Goal: Information Seeking & Learning: Learn about a topic

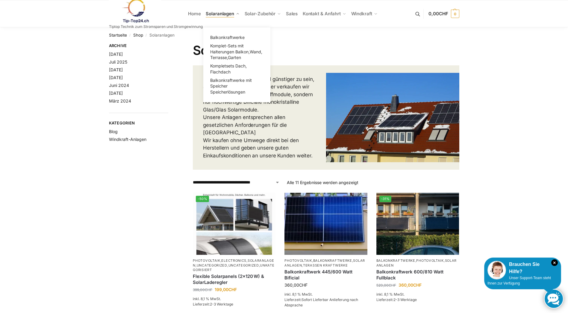
click at [216, 15] on span "Solaranlagen" at bounding box center [220, 14] width 28 height 6
click at [224, 86] on span "Balkonkraftwerke mit Speicher Speicherlösungen" at bounding box center [231, 86] width 42 height 17
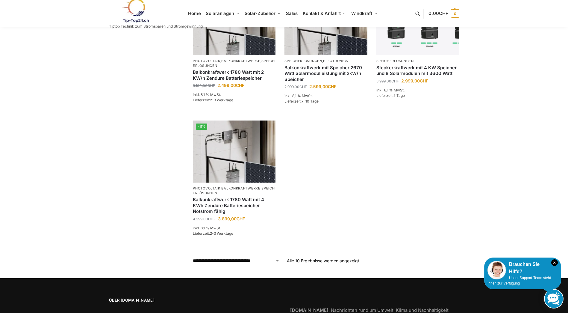
scroll to position [359, 0]
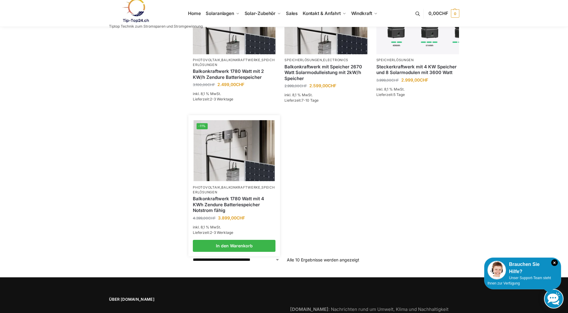
click at [236, 196] on link "Balkonkraftwerk 1780 Watt mit 4 KWh Zendure Batteriespeicher Notstrom fähig" at bounding box center [234, 204] width 83 height 18
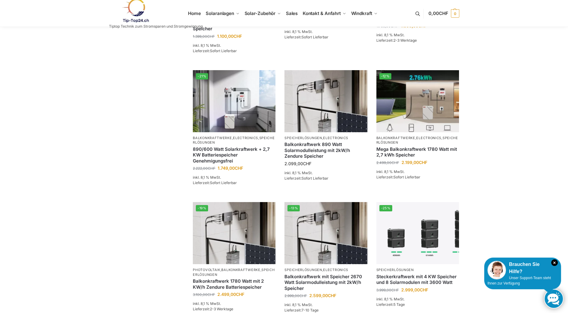
scroll to position [0, 0]
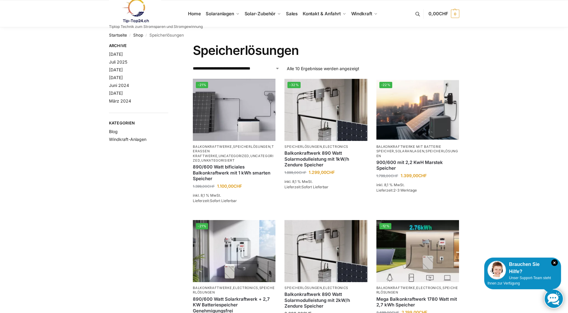
click at [195, 14] on link at bounding box center [156, 11] width 94 height 24
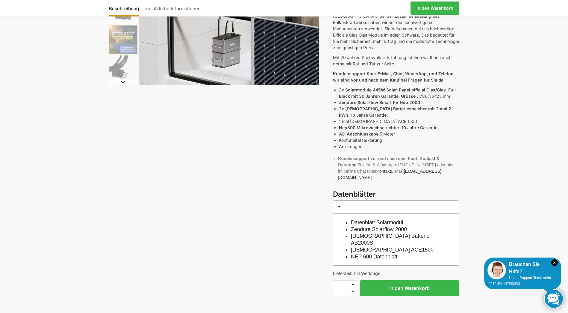
scroll to position [150, 0]
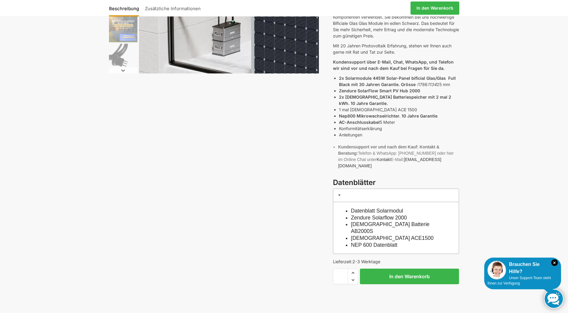
click at [384, 207] on link "Datenblatt Solarmodul" at bounding box center [377, 210] width 52 height 6
click at [371, 242] on link "NEP 600 Datenblatt" at bounding box center [374, 245] width 46 height 6
click at [379, 221] on link "[DEMOGRAPHIC_DATA] Batterie AB2000S" at bounding box center [390, 227] width 78 height 13
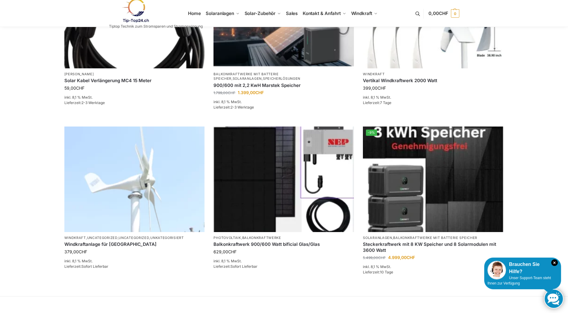
scroll to position [329, 0]
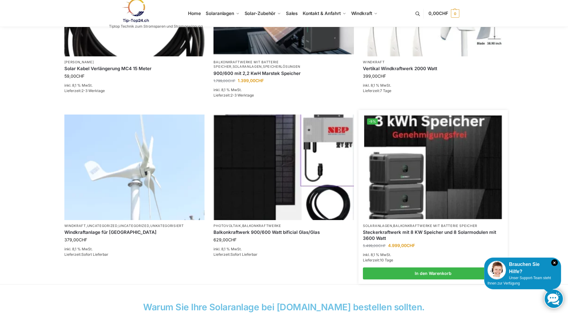
click at [413, 209] on img at bounding box center [433, 166] width 138 height 103
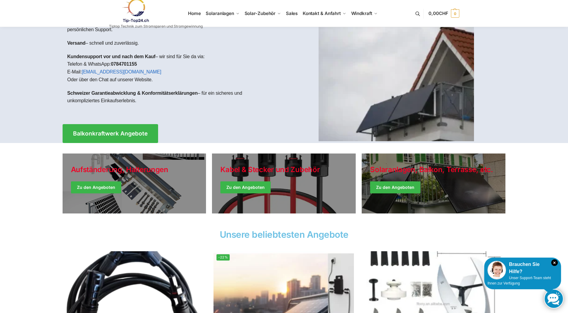
scroll to position [0, 0]
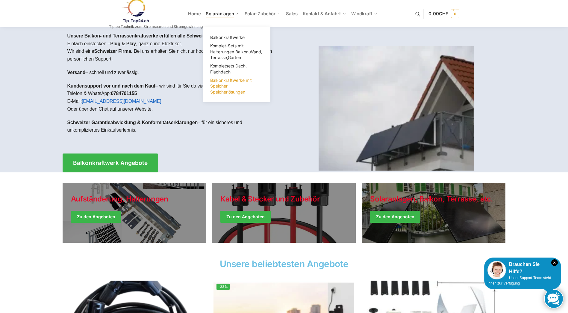
click at [222, 86] on span "Balkonkraftwerke mit Speicher Speicherlösungen" at bounding box center [231, 86] width 42 height 17
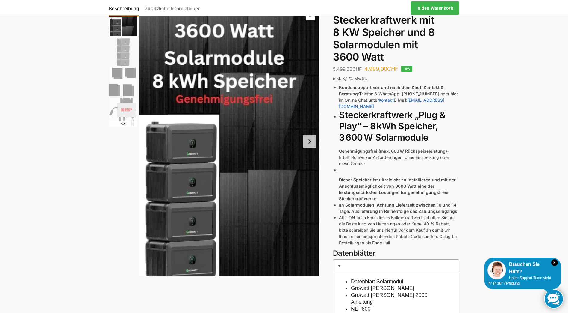
scroll to position [120, 0]
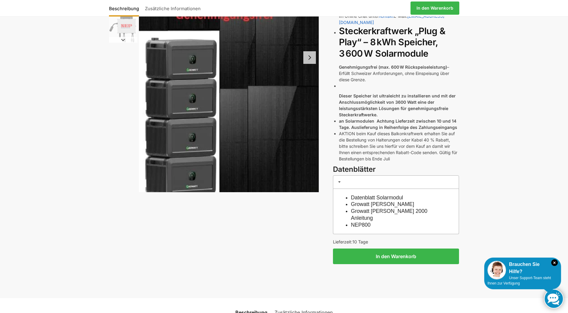
click at [368, 222] on link "NEP800" at bounding box center [361, 225] width 20 height 6
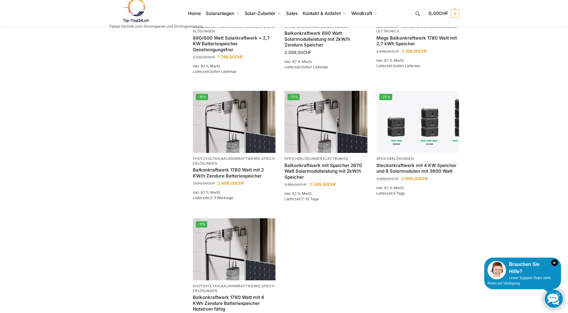
scroll to position [359, 0]
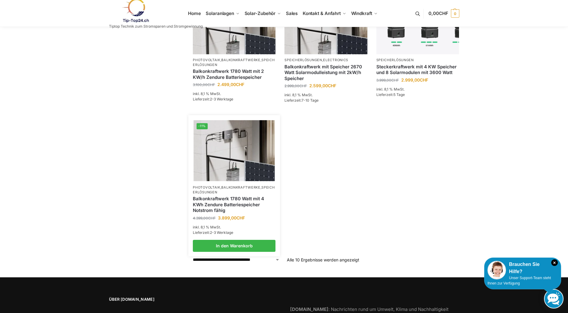
click at [239, 215] on span "CHF" at bounding box center [240, 217] width 8 height 5
click at [241, 185] on link "Balkonkraftwerke" at bounding box center [240, 187] width 39 height 4
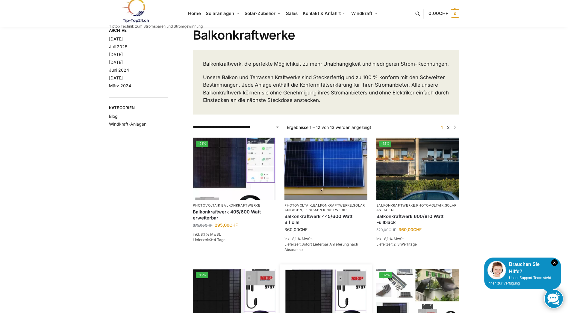
scroll to position [14, 0]
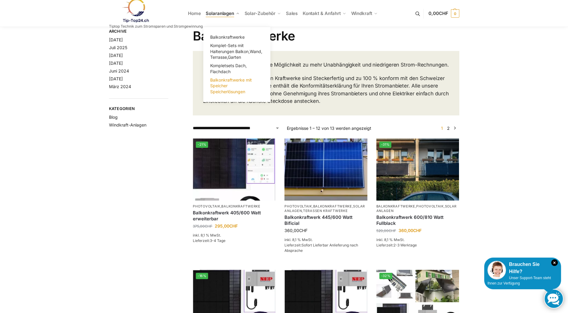
click at [223, 90] on span "Balkonkraftwerke mit Speicher Speicherlösungen" at bounding box center [231, 85] width 42 height 17
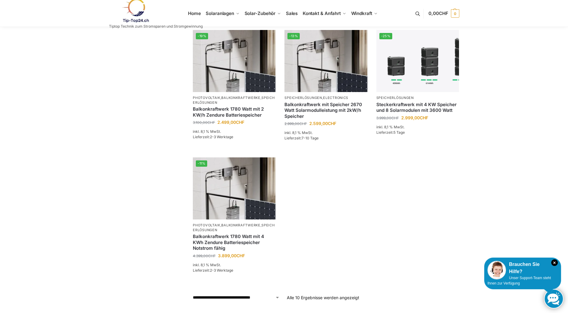
scroll to position [329, 0]
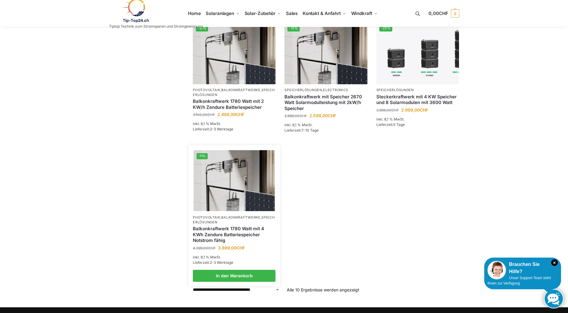
click at [247, 230] on link "Balkonkraftwerk 1780 Watt mit 4 KWh Zendure Batteriespeicher Notstrom fähig" at bounding box center [234, 234] width 83 height 18
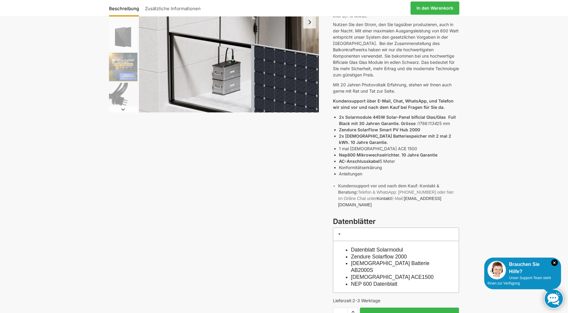
scroll to position [120, 0]
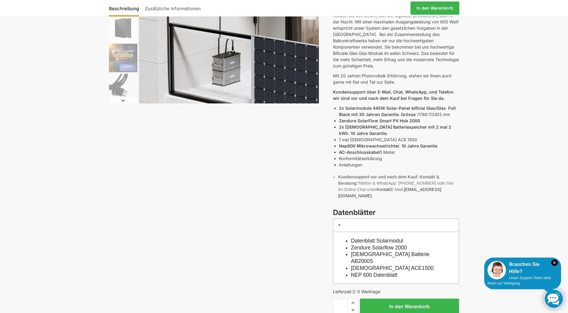
click at [388, 271] on link "NEP 600 Datenblatt" at bounding box center [374, 274] width 46 height 6
